Goal: Task Accomplishment & Management: Manage account settings

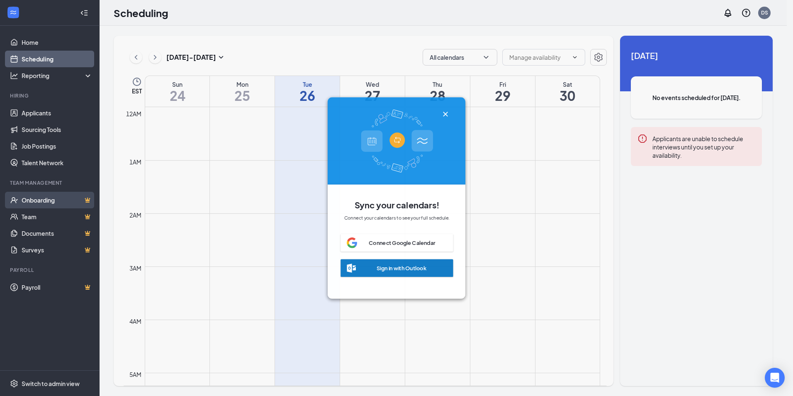
scroll to position [408, 0]
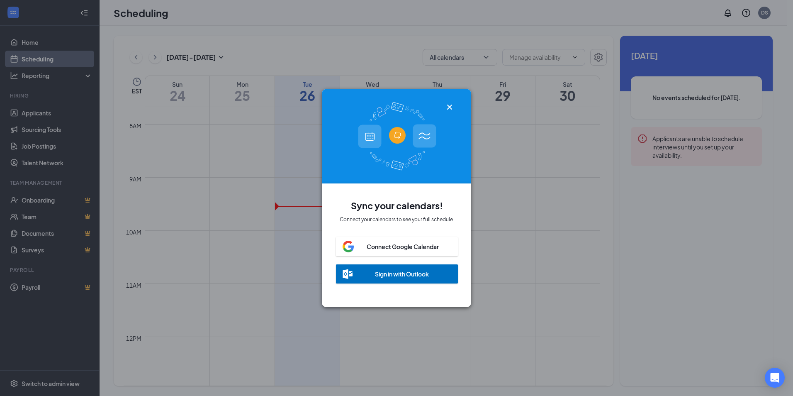
click at [55, 202] on div "Sync your calendars! Connect your calendars to see your full schedule. Connect …" at bounding box center [396, 198] width 793 height 396
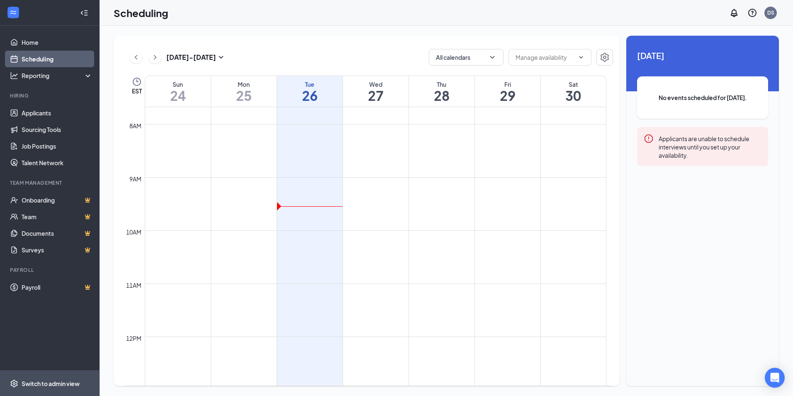
click at [56, 380] on div "Switch to admin view" at bounding box center [51, 383] width 58 height 8
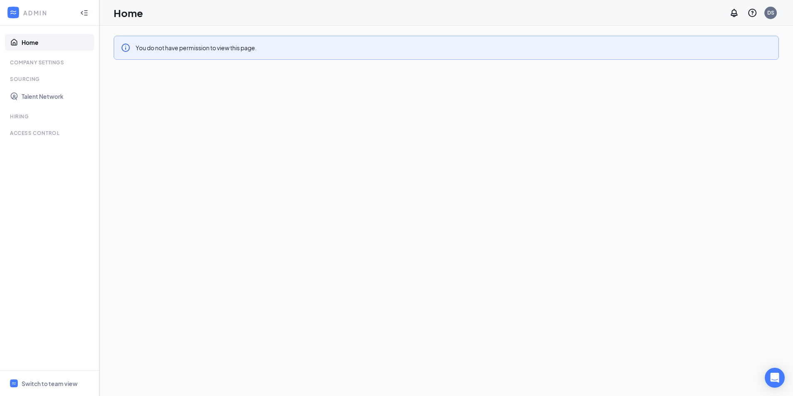
click at [34, 43] on link "Home" at bounding box center [57, 42] width 71 height 17
drag, startPoint x: 448, startPoint y: 0, endPoint x: 521, endPoint y: 175, distance: 189.9
click at [521, 175] on div "You do not have permission to view this page." at bounding box center [446, 211] width 693 height 370
click at [15, 115] on div "Hiring" at bounding box center [50, 116] width 81 height 7
click at [52, 97] on link "Talent Network" at bounding box center [57, 96] width 71 height 17
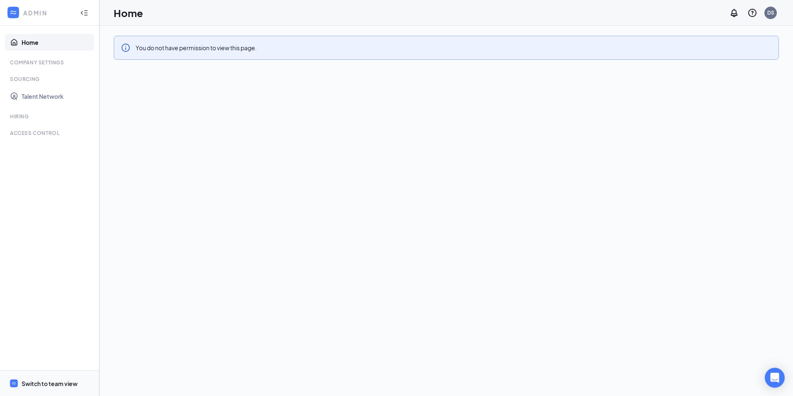
click at [31, 381] on div "Switch to team view" at bounding box center [50, 383] width 56 height 8
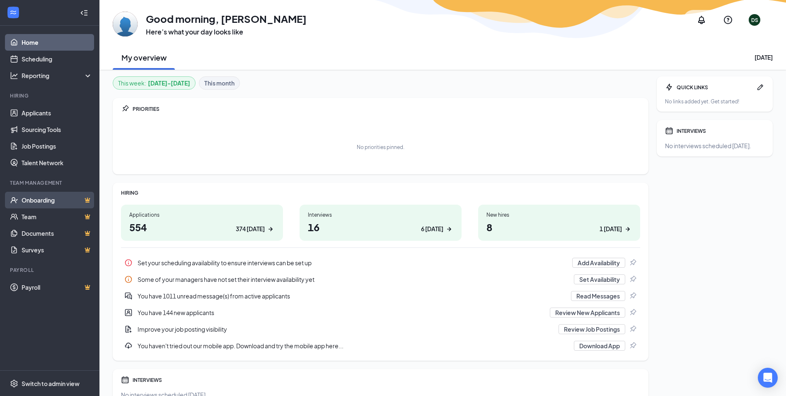
click at [51, 203] on link "Onboarding" at bounding box center [57, 200] width 71 height 17
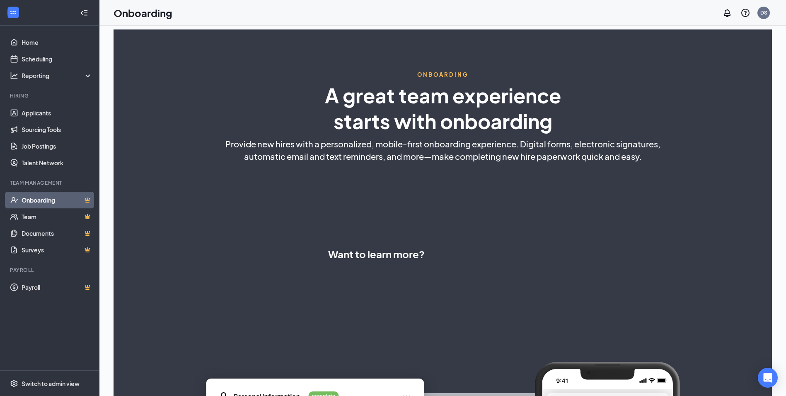
select select "CA"
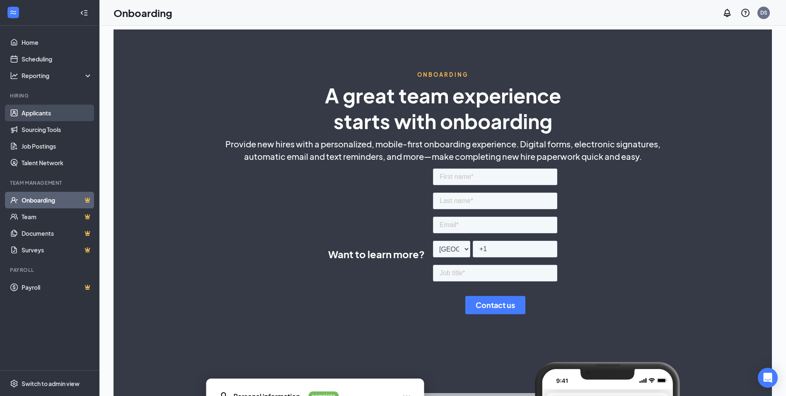
click at [51, 113] on link "Applicants" at bounding box center [57, 112] width 71 height 17
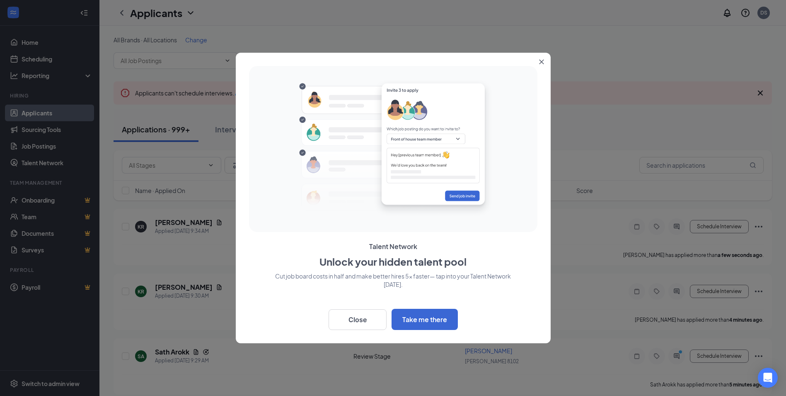
click at [547, 58] on button "Close" at bounding box center [543, 60] width 15 height 15
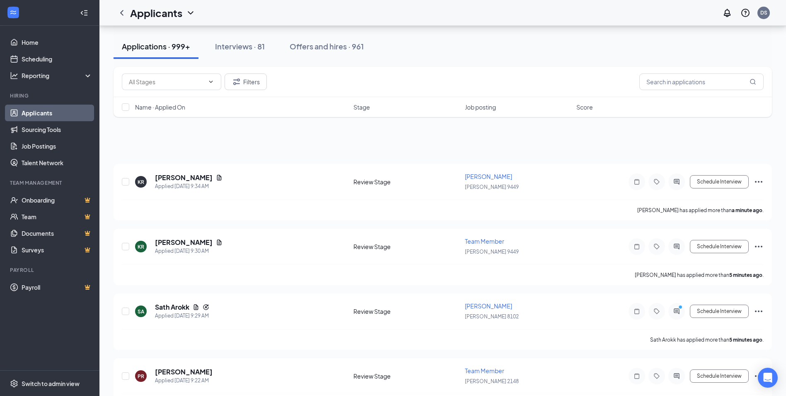
scroll to position [41, 0]
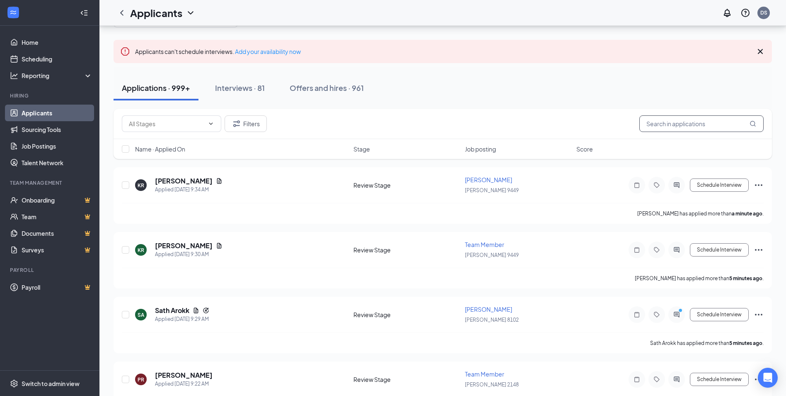
click at [659, 126] on input "text" at bounding box center [702, 123] width 124 height 17
click at [27, 216] on link "Team" at bounding box center [57, 216] width 71 height 17
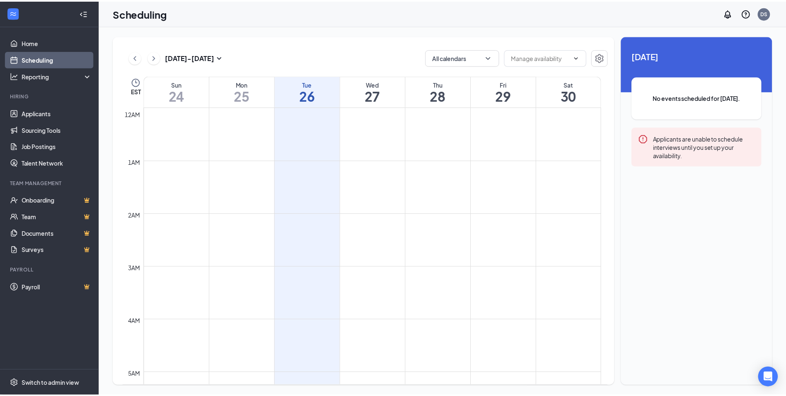
scroll to position [408, 0]
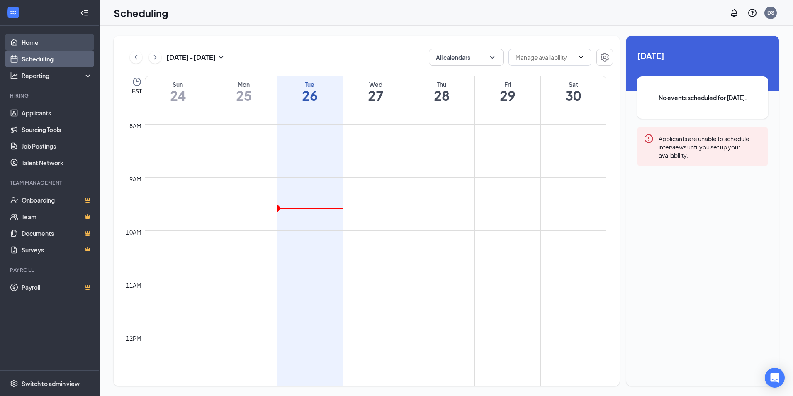
click at [37, 44] on link "Home" at bounding box center [57, 42] width 71 height 17
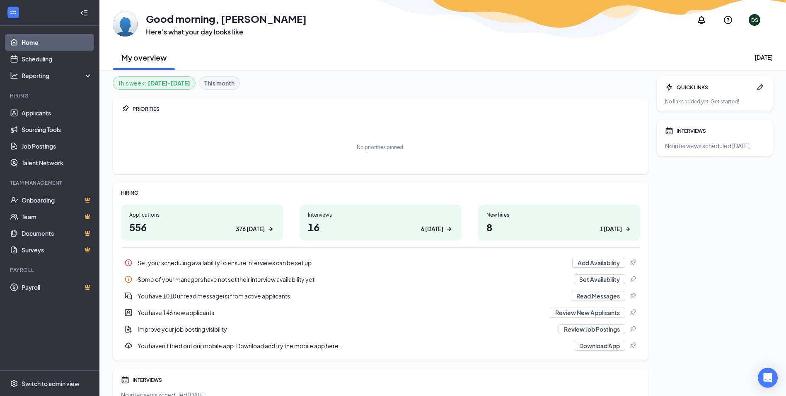
click at [532, 221] on h1 "8 1 today" at bounding box center [560, 227] width 146 height 14
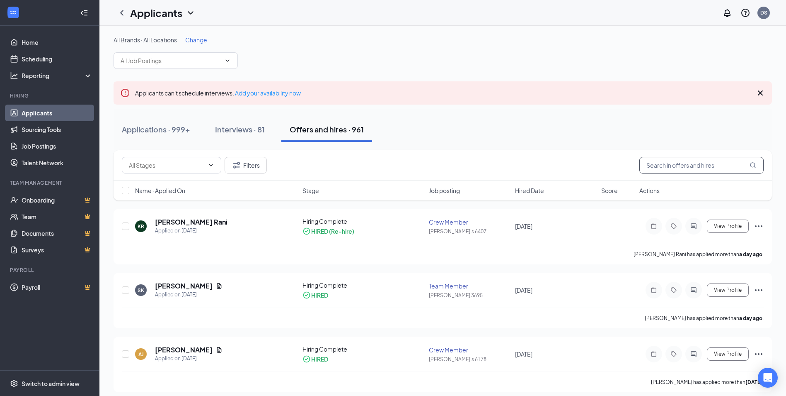
click at [692, 165] on input "text" at bounding box center [702, 165] width 124 height 17
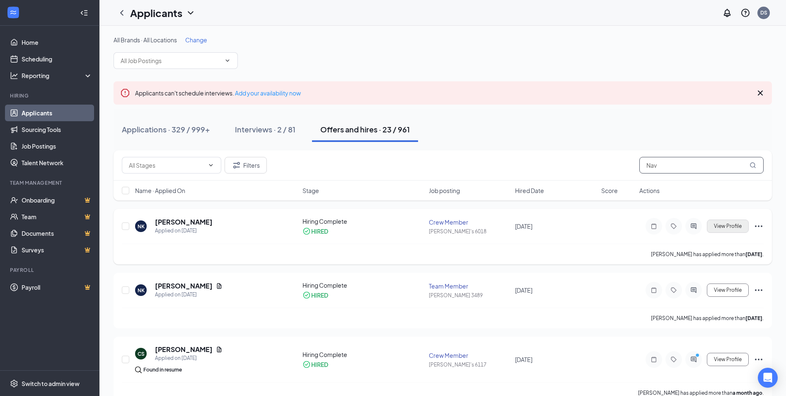
type input "Nav"
click at [721, 221] on button "View Profile" at bounding box center [728, 225] width 42 height 13
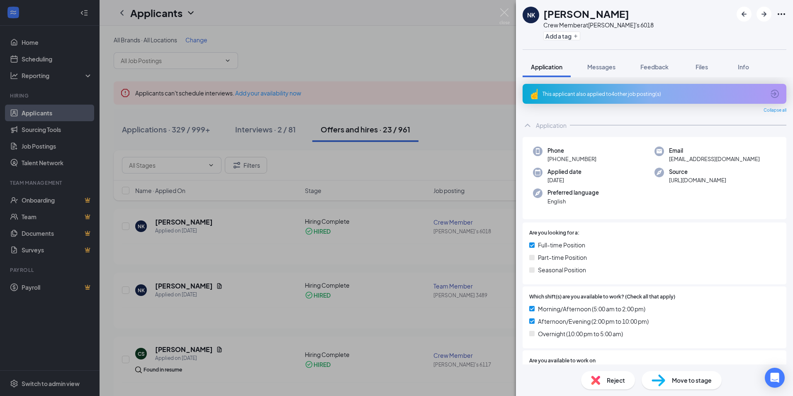
click at [722, 252] on div "Full-time Position Part-time Position Seasonal Position" at bounding box center [654, 258] width 250 height 37
